Goal: Check status

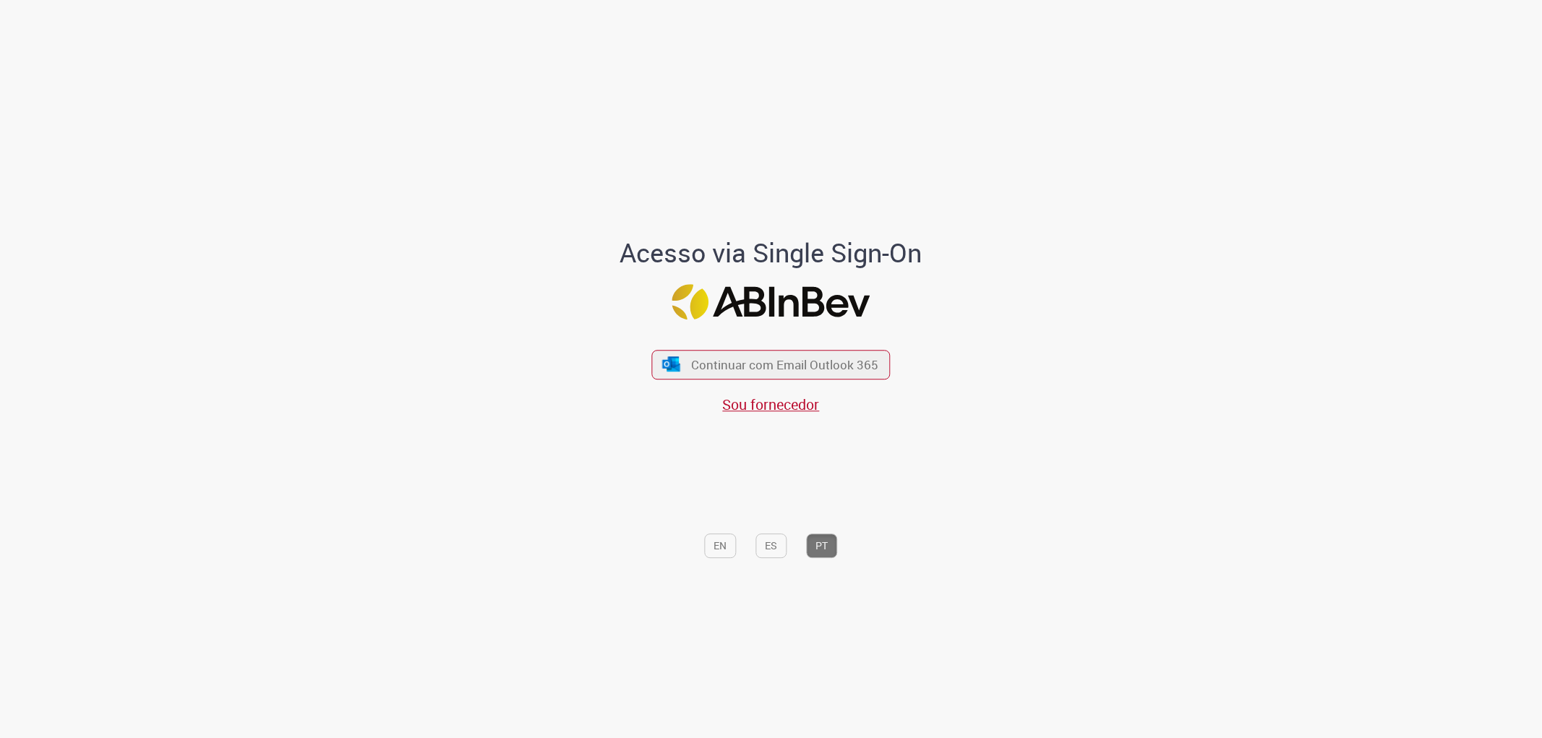
click at [753, 382] on div "Continuar com Email Outlook 365 Sou fornecedor" at bounding box center [771, 375] width 239 height 80
click at [755, 378] on button "Continuar com Email Outlook 365" at bounding box center [771, 364] width 244 height 30
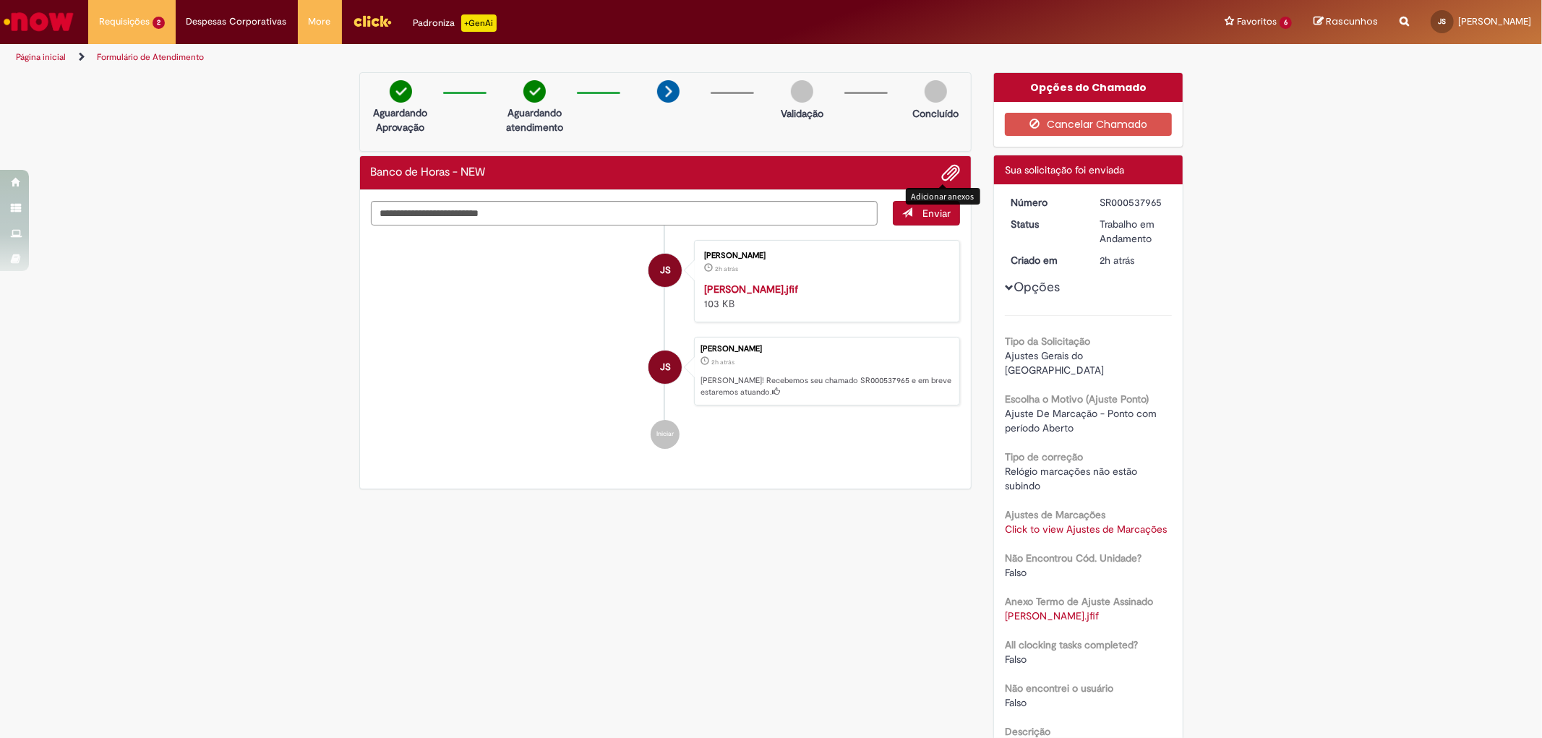
click at [942, 170] on span "Adicionar anexos" at bounding box center [950, 173] width 17 height 17
click at [942, 176] on span "Adicionar anexos" at bounding box center [950, 173] width 17 height 17
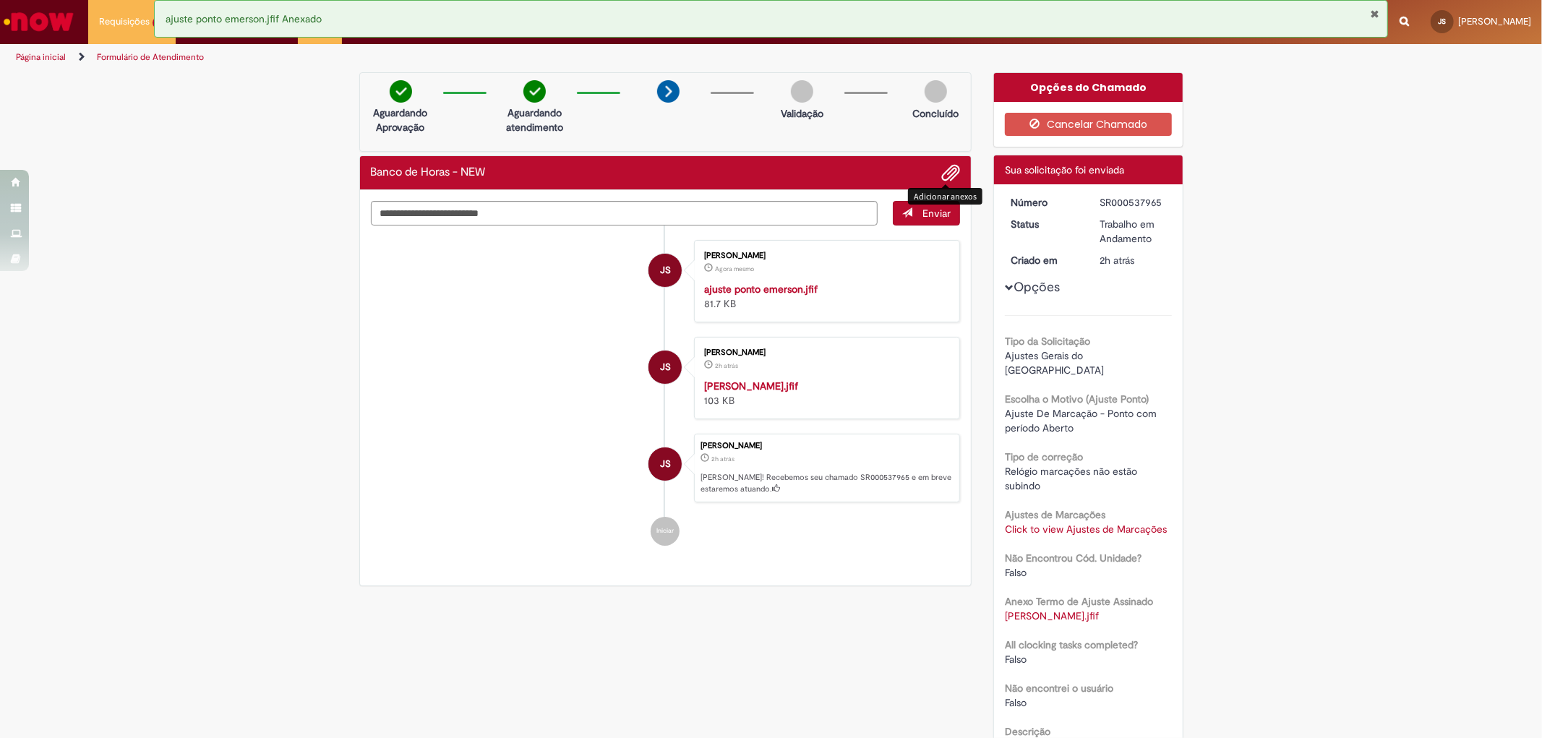
click at [515, 419] on li "JS [PERSON_NAME] 2h atrás 2 horas atrás ponto emerson.jfif 103 KB" at bounding box center [666, 378] width 590 height 82
click at [414, 322] on li "JS [PERSON_NAME] 10m atrás 10 minutos atrás ajuste ponto emerson.jfif 81.7 KB" at bounding box center [666, 281] width 590 height 82
